Goal: Check status: Check status

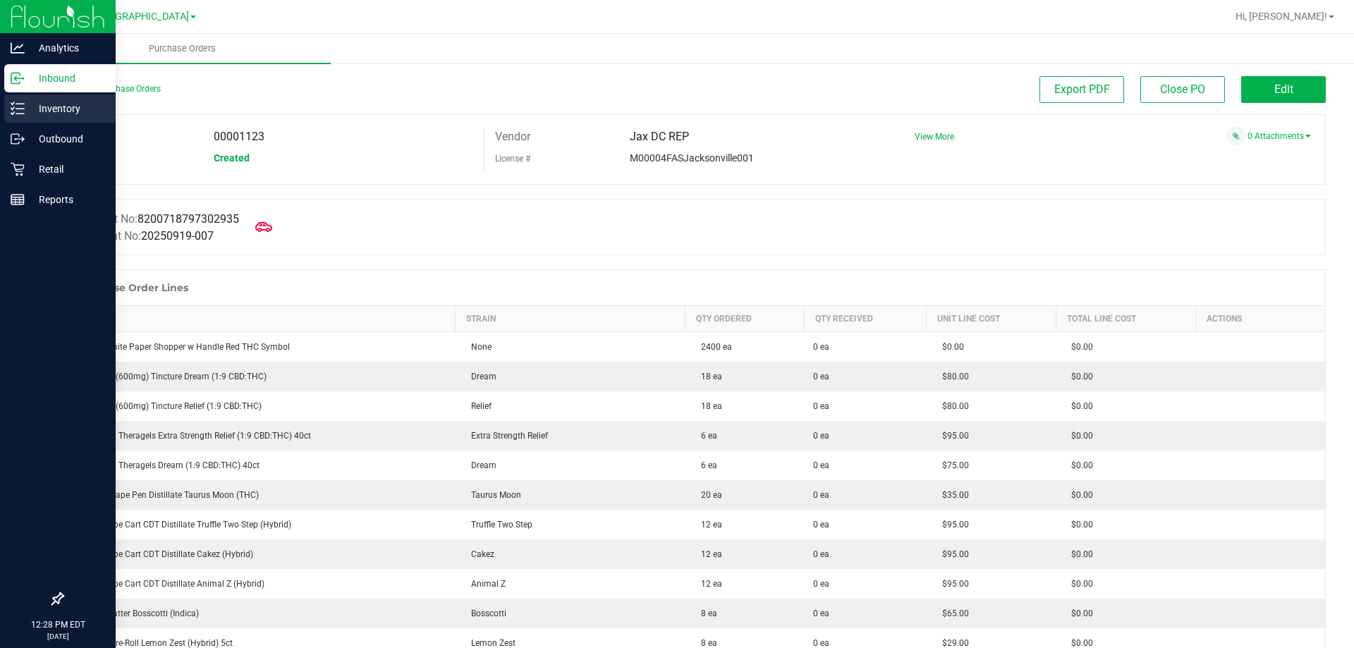
click at [44, 103] on p "Inventory" at bounding box center [67, 108] width 85 height 17
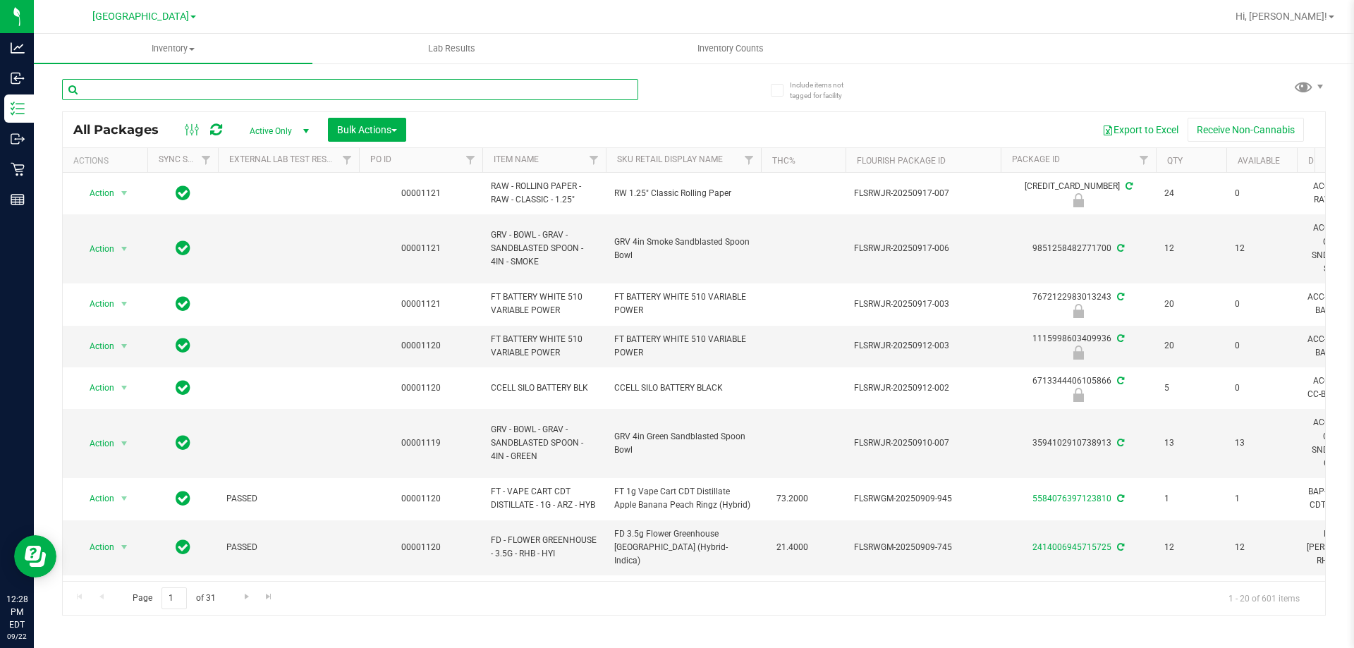
drag, startPoint x: 181, startPoint y: 90, endPoint x: 135, endPoint y: 88, distance: 45.9
click at [135, 88] on input "text" at bounding box center [350, 89] width 576 height 21
paste input "SN250728DC1-0804"
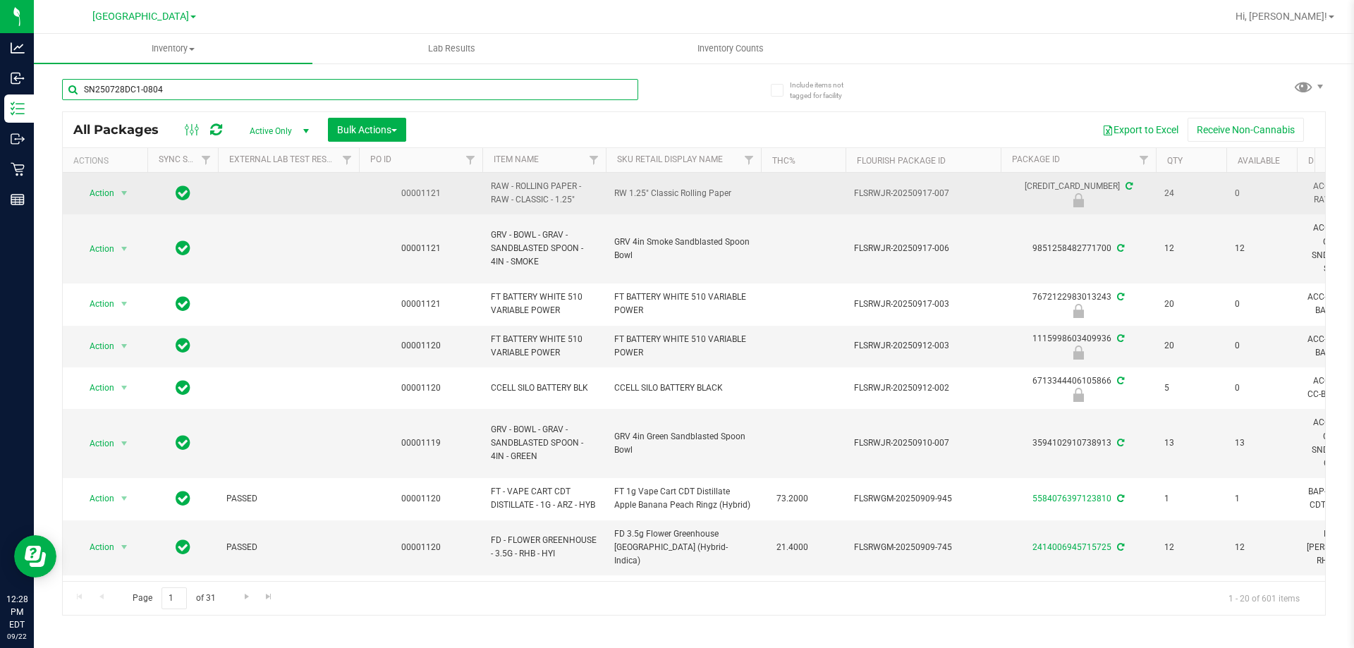
type input "SN250728DC1-0804"
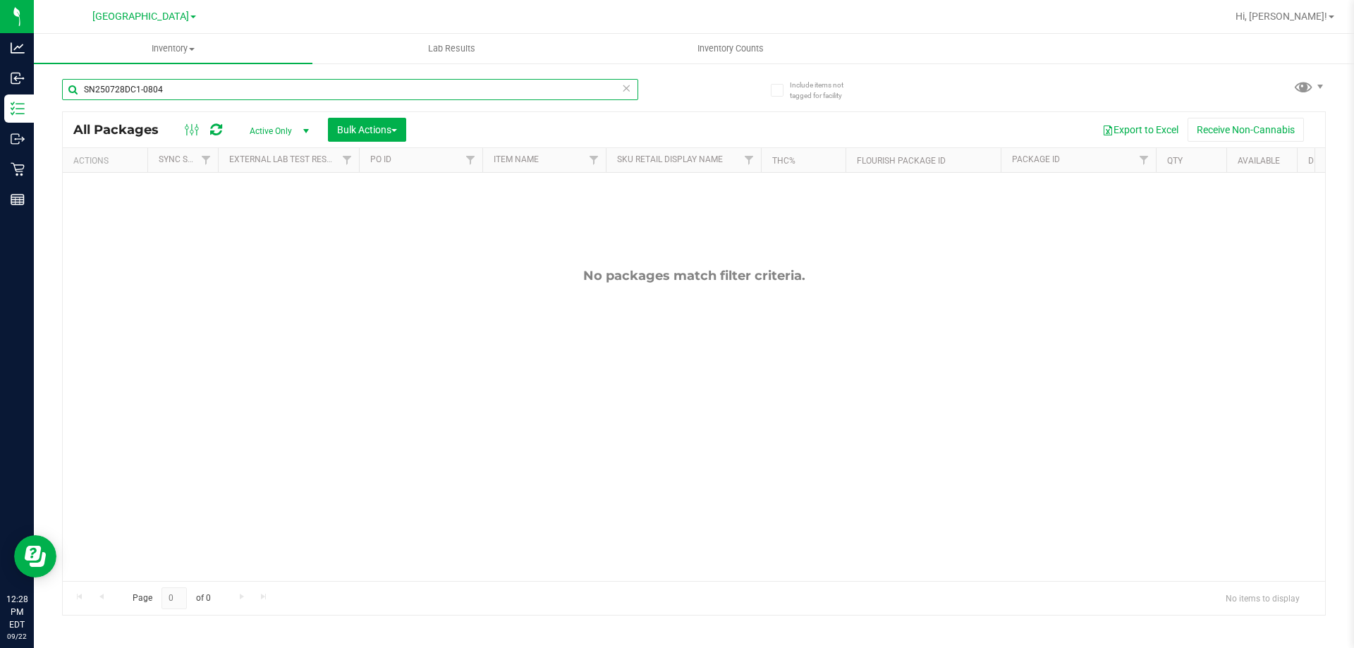
drag, startPoint x: 200, startPoint y: 84, endPoint x: 56, endPoint y: 90, distance: 143.3
click at [56, 90] on div "Include items not tagged for facility SN250728DC1-0804 All Packages Active Only…" at bounding box center [694, 277] width 1320 height 430
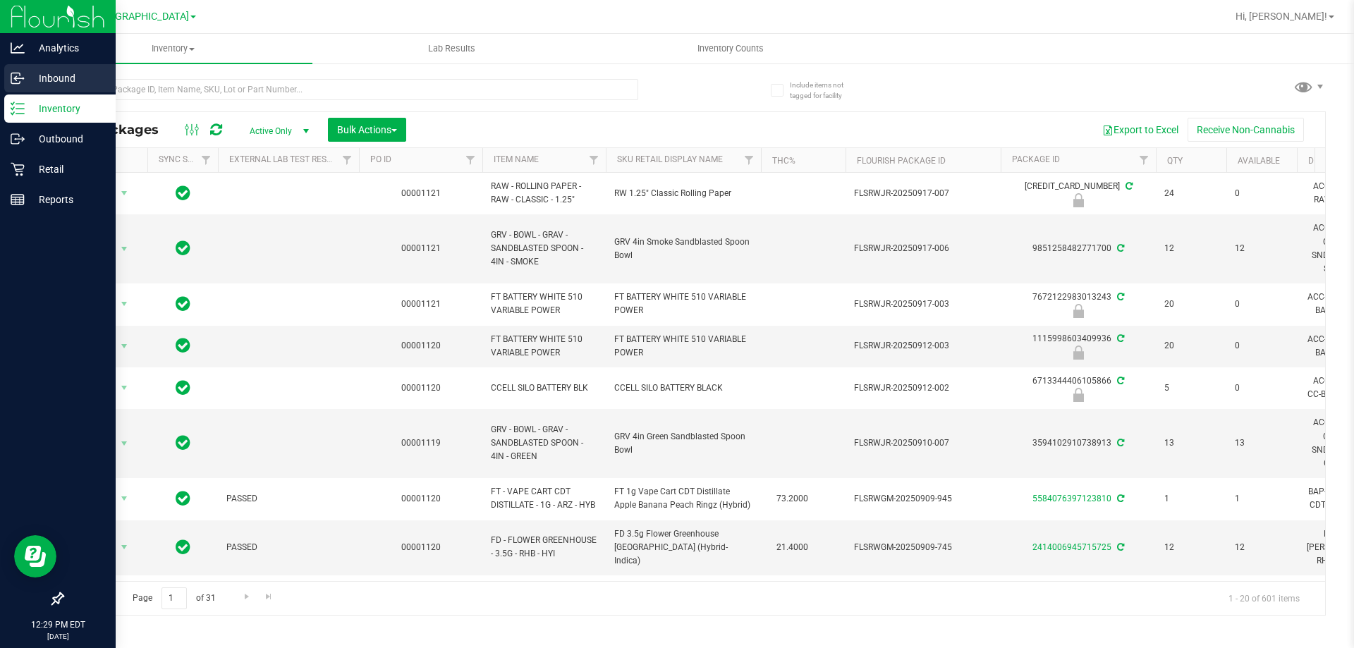
click at [19, 77] on icon at bounding box center [18, 78] width 14 height 14
